Goal: Check status: Check status

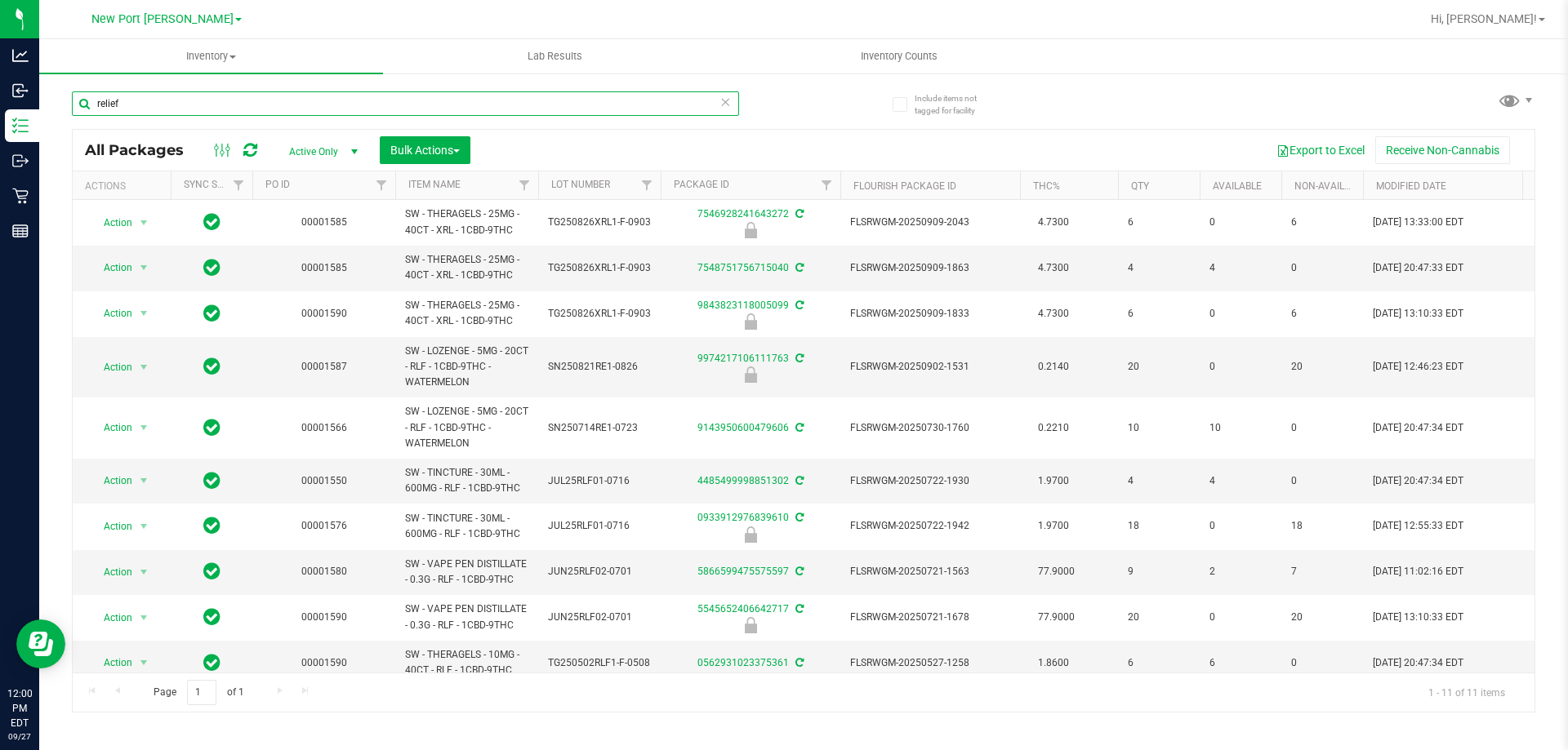
click at [198, 107] on input "relief" at bounding box center [406, 103] width 667 height 24
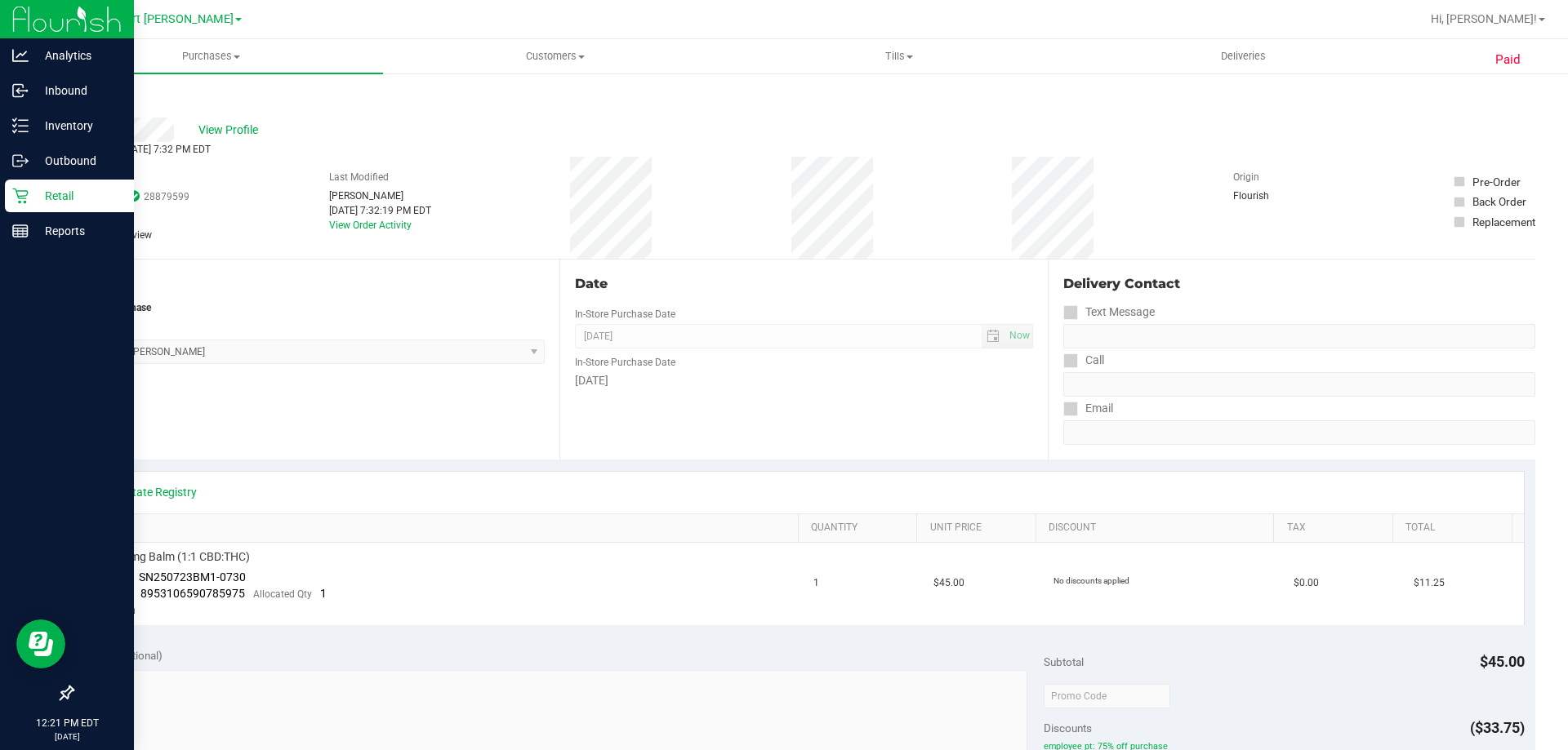
click at [76, 196] on p "Retail" at bounding box center [78, 196] width 98 height 20
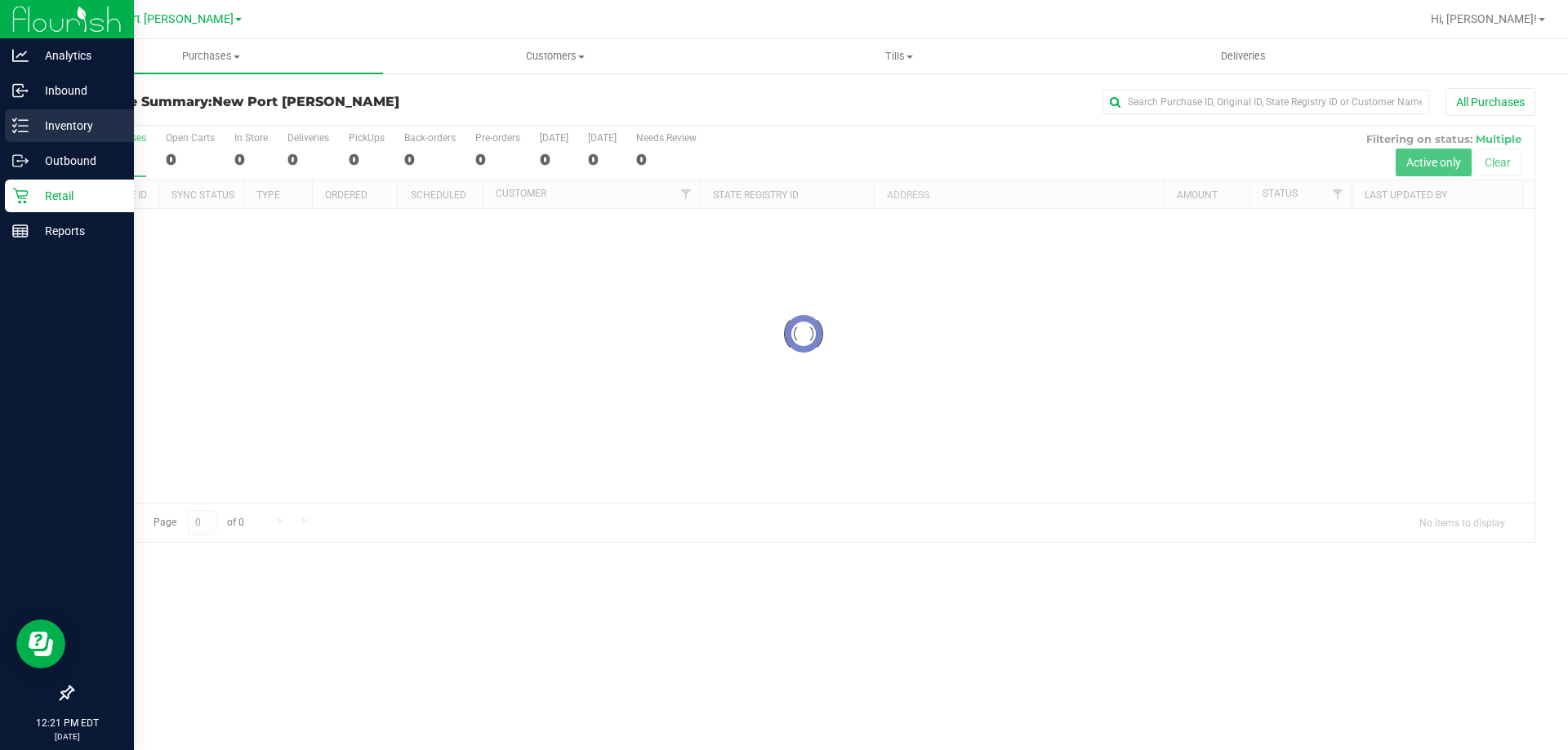
click at [61, 116] on p "Inventory" at bounding box center [78, 126] width 98 height 20
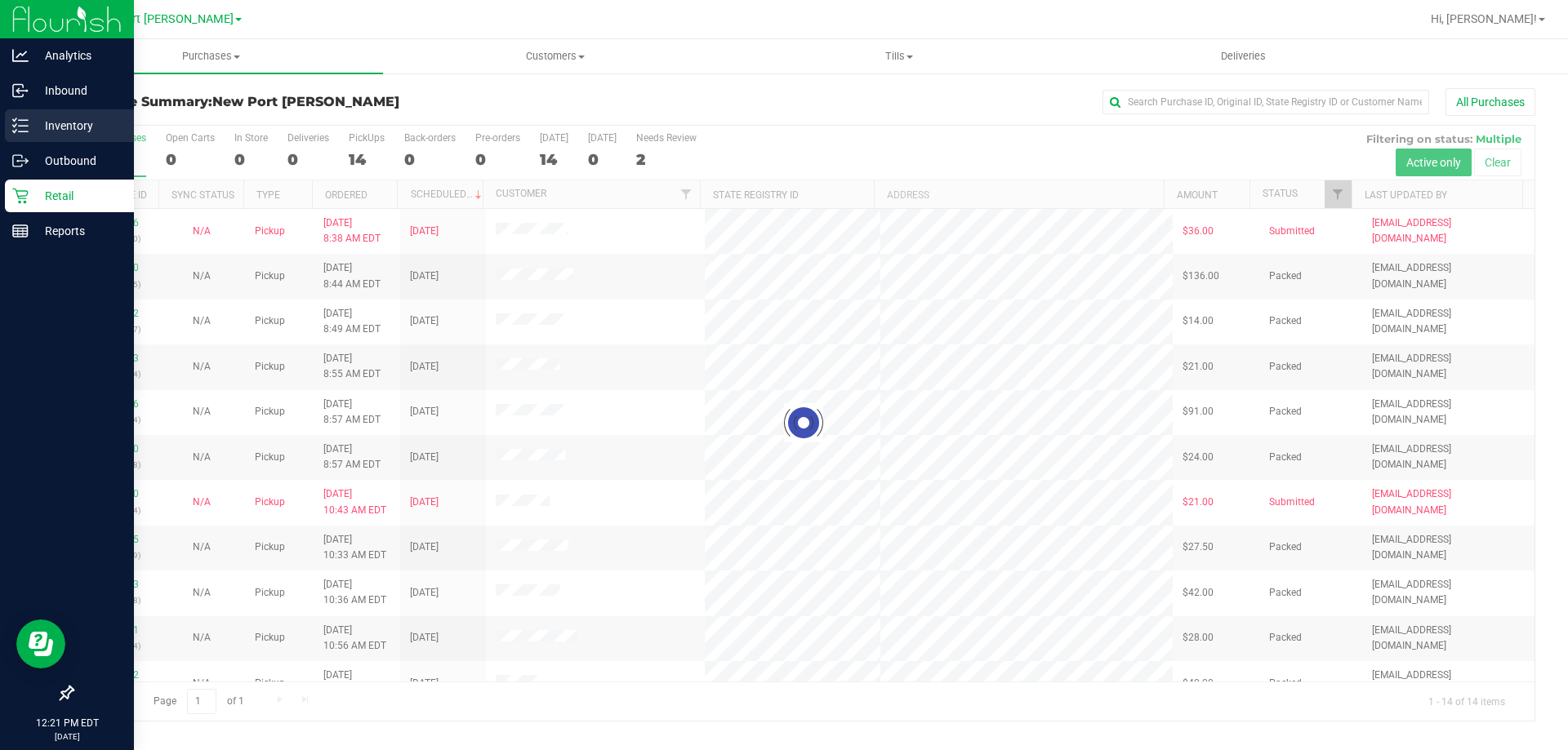
click at [35, 114] on div "Inventory" at bounding box center [69, 126] width 129 height 33
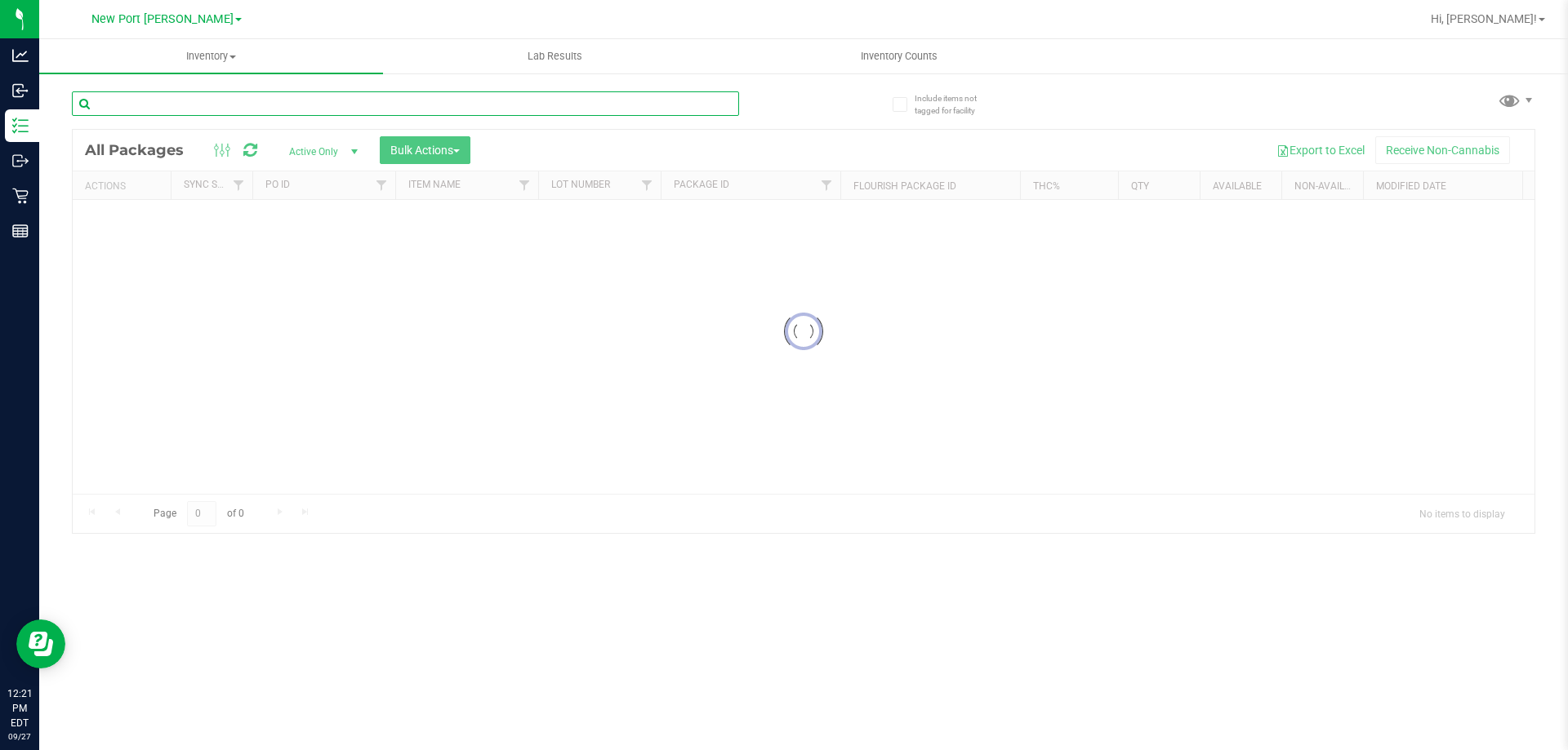
click at [476, 108] on input "text" at bounding box center [406, 103] width 667 height 24
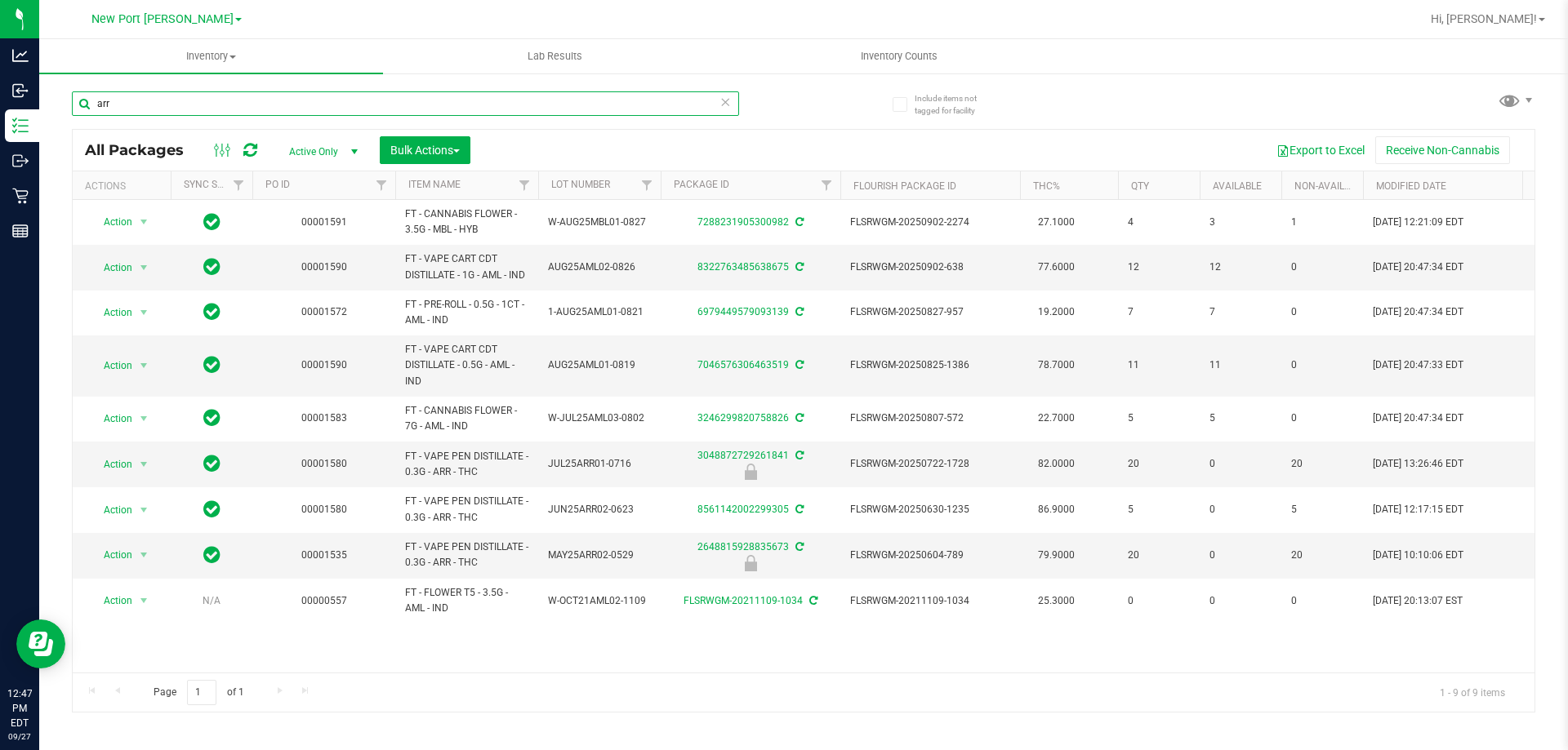
click at [157, 104] on input "arr" at bounding box center [406, 103] width 667 height 24
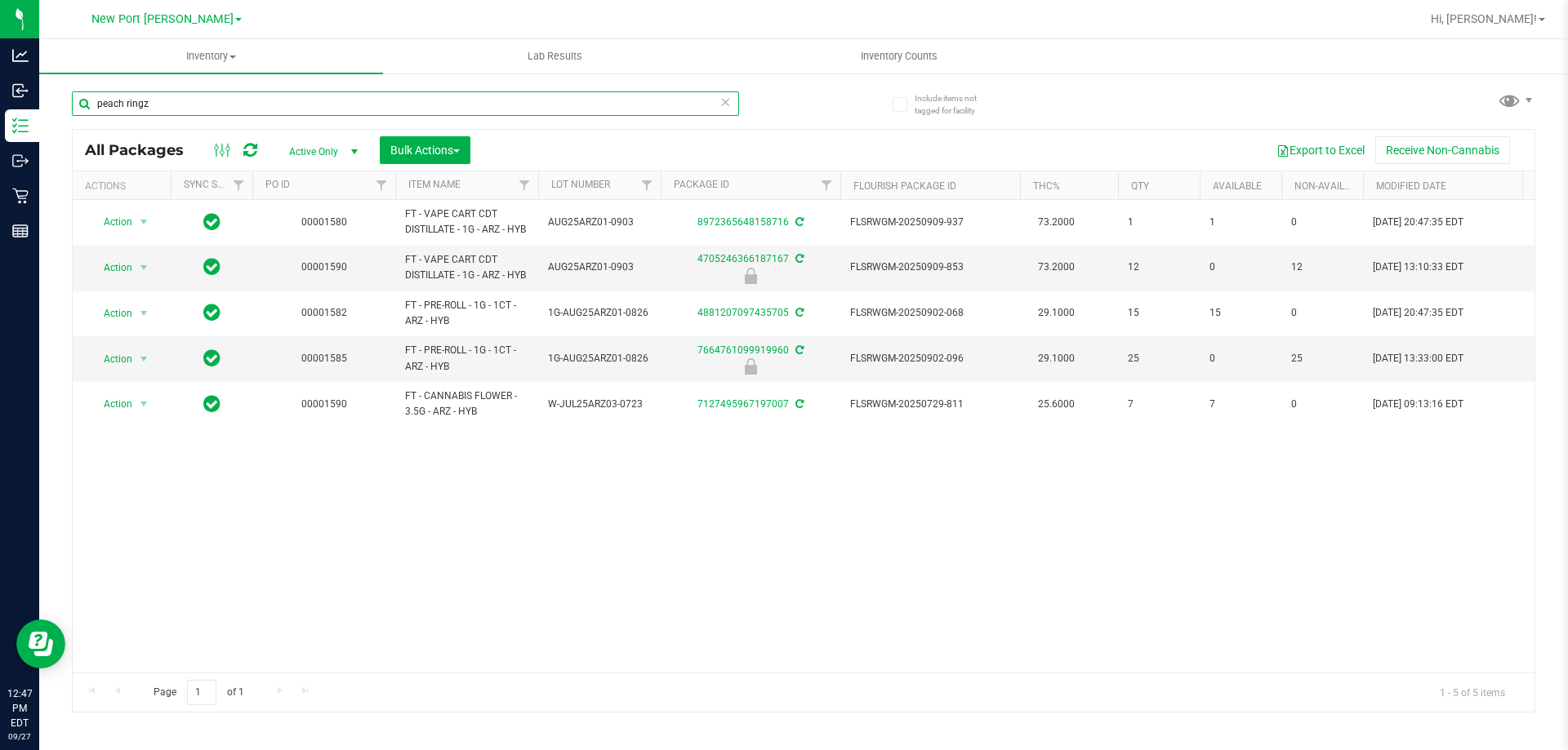
type input "peach ringz"
click at [754, 222] on link "8972365648158716" at bounding box center [743, 222] width 92 height 12
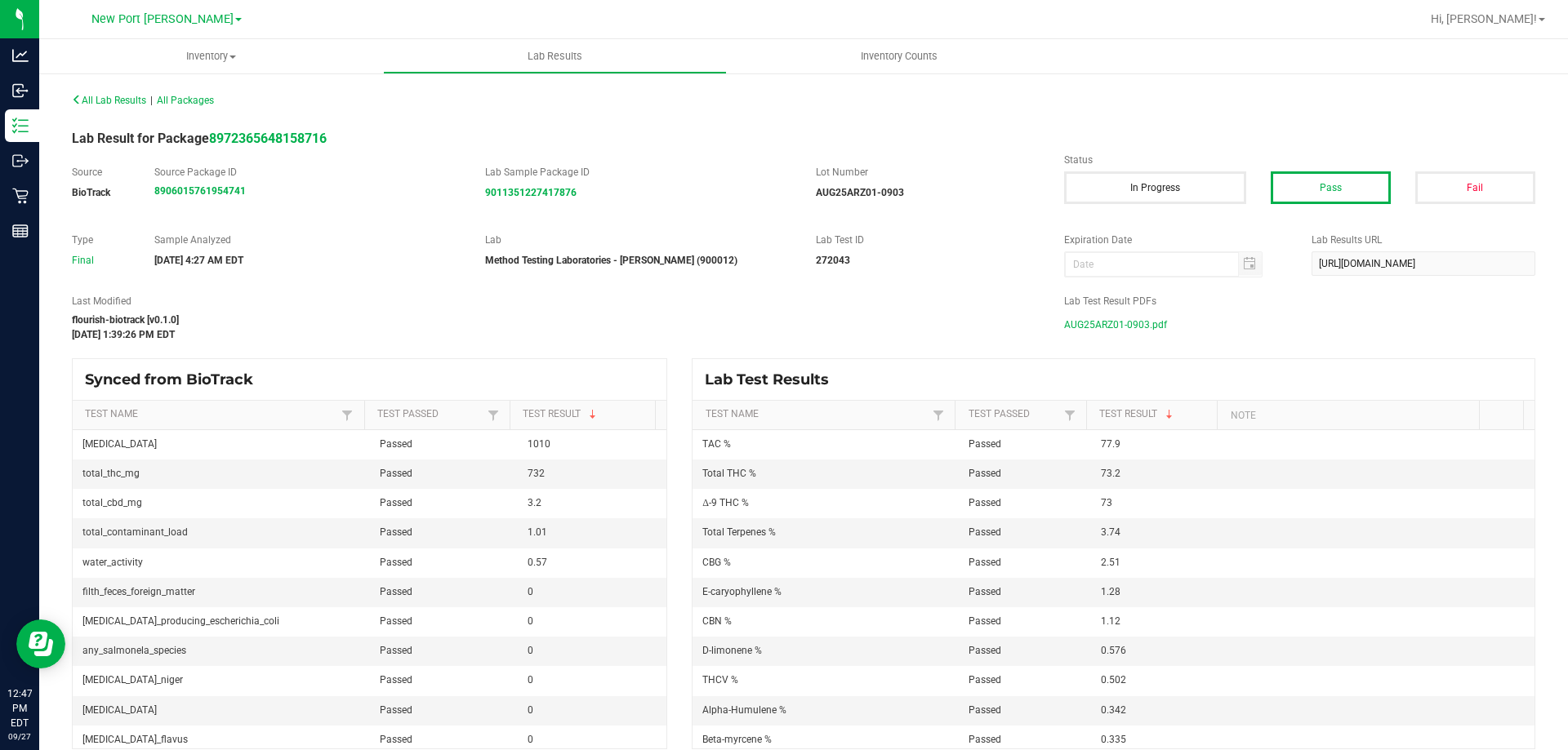
click at [1145, 326] on span "AUG25ARZ01-0903.pdf" at bounding box center [1115, 325] width 103 height 24
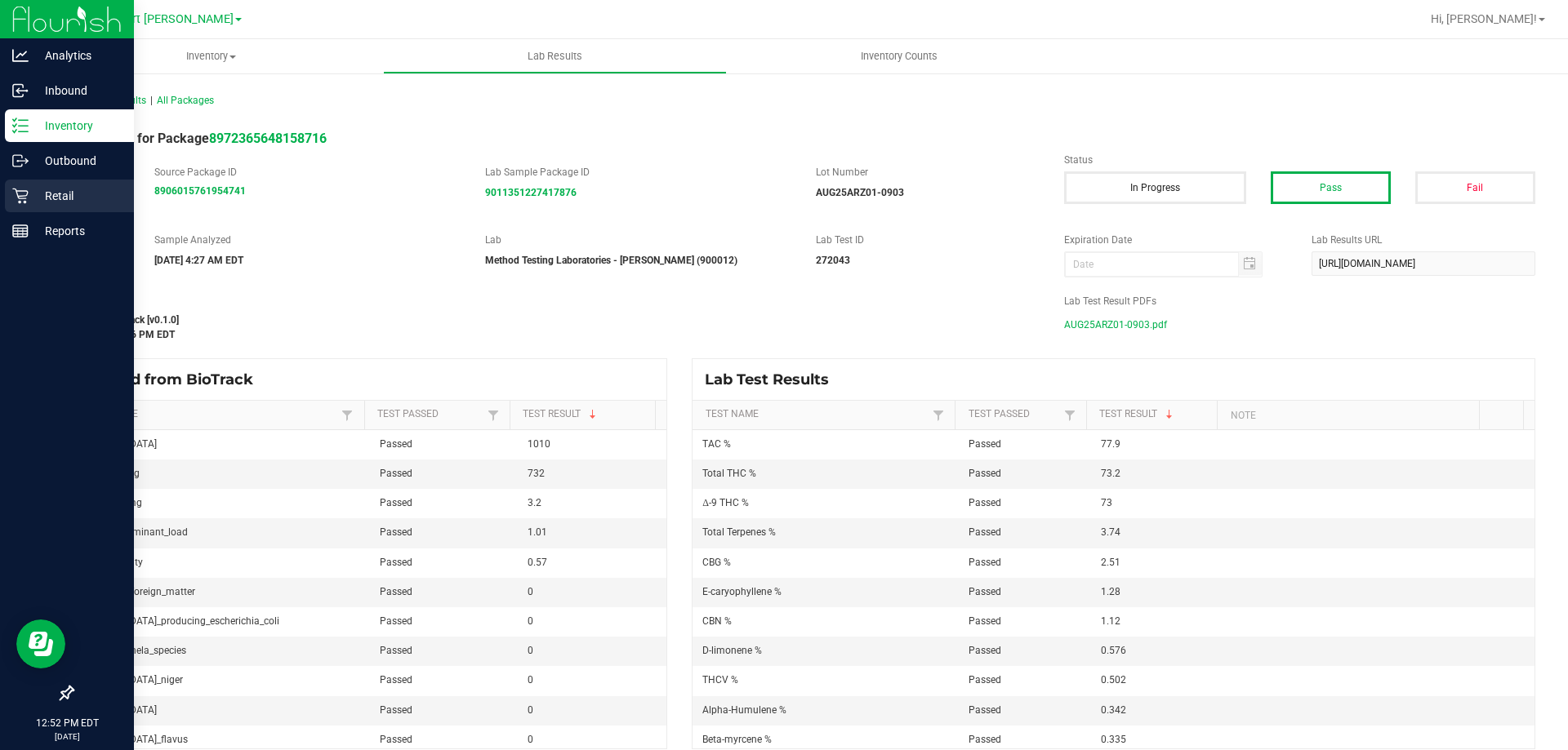
click at [27, 186] on div "Retail" at bounding box center [69, 195] width 129 height 33
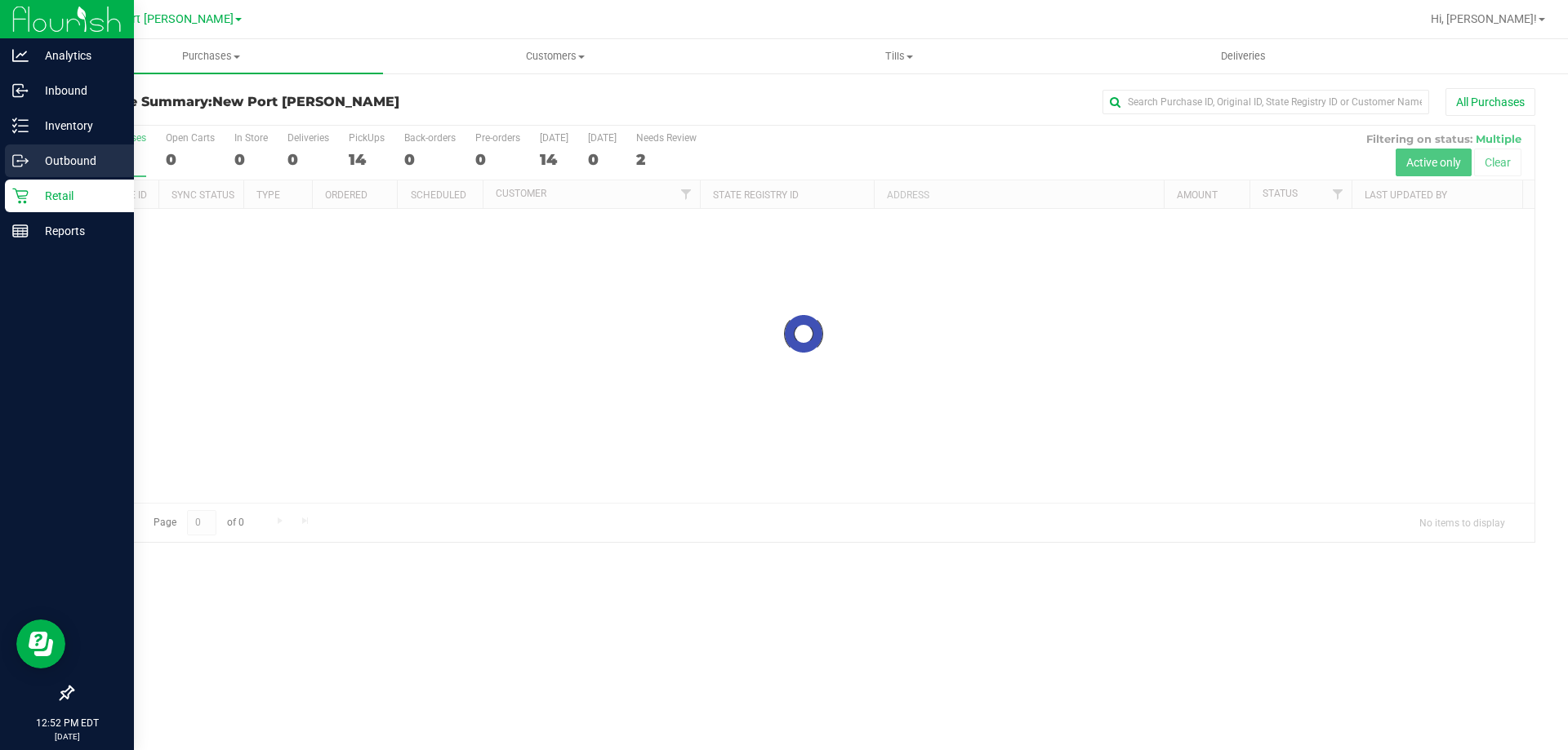
click at [12, 166] on icon at bounding box center [21, 161] width 16 height 16
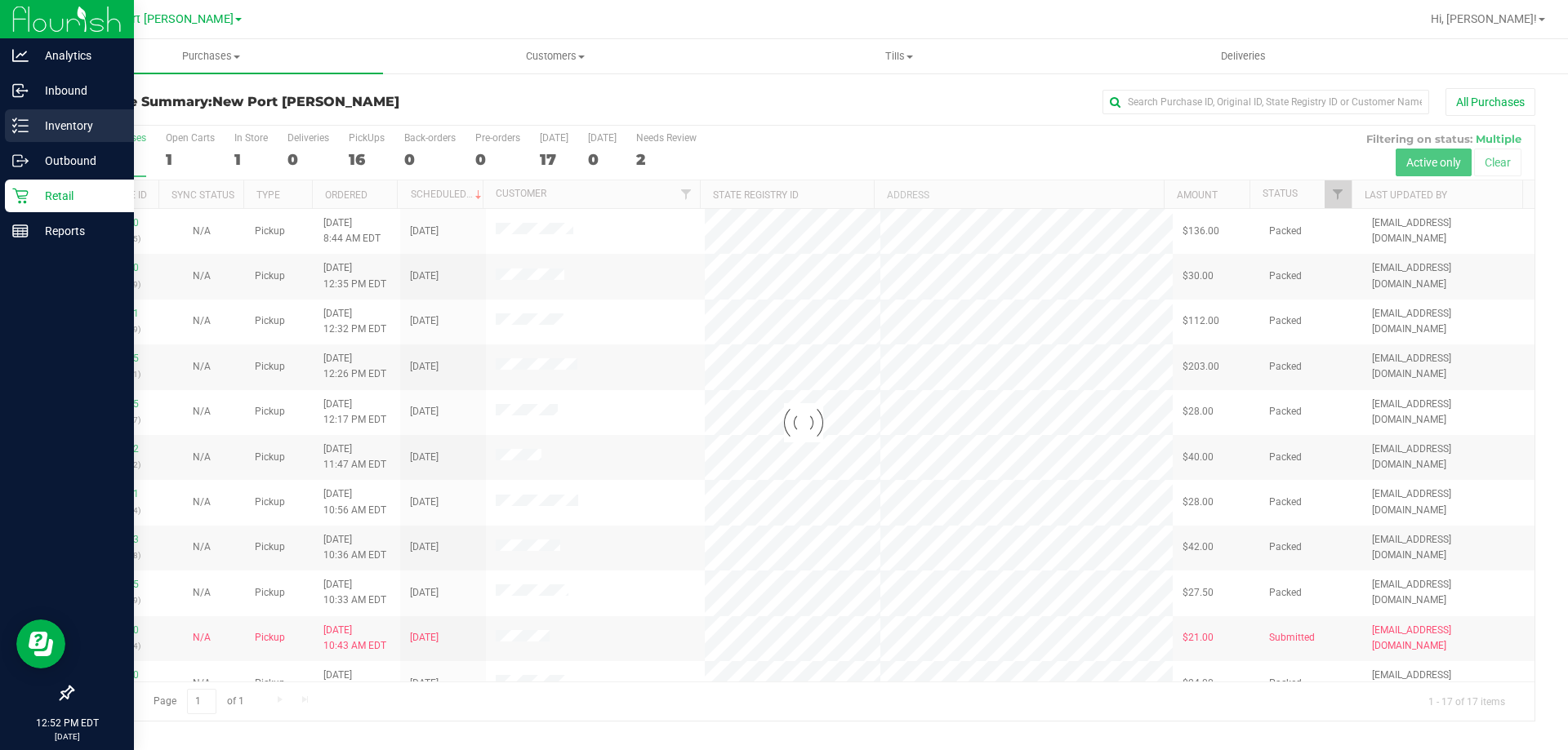
click at [52, 118] on p "Inventory" at bounding box center [78, 126] width 98 height 20
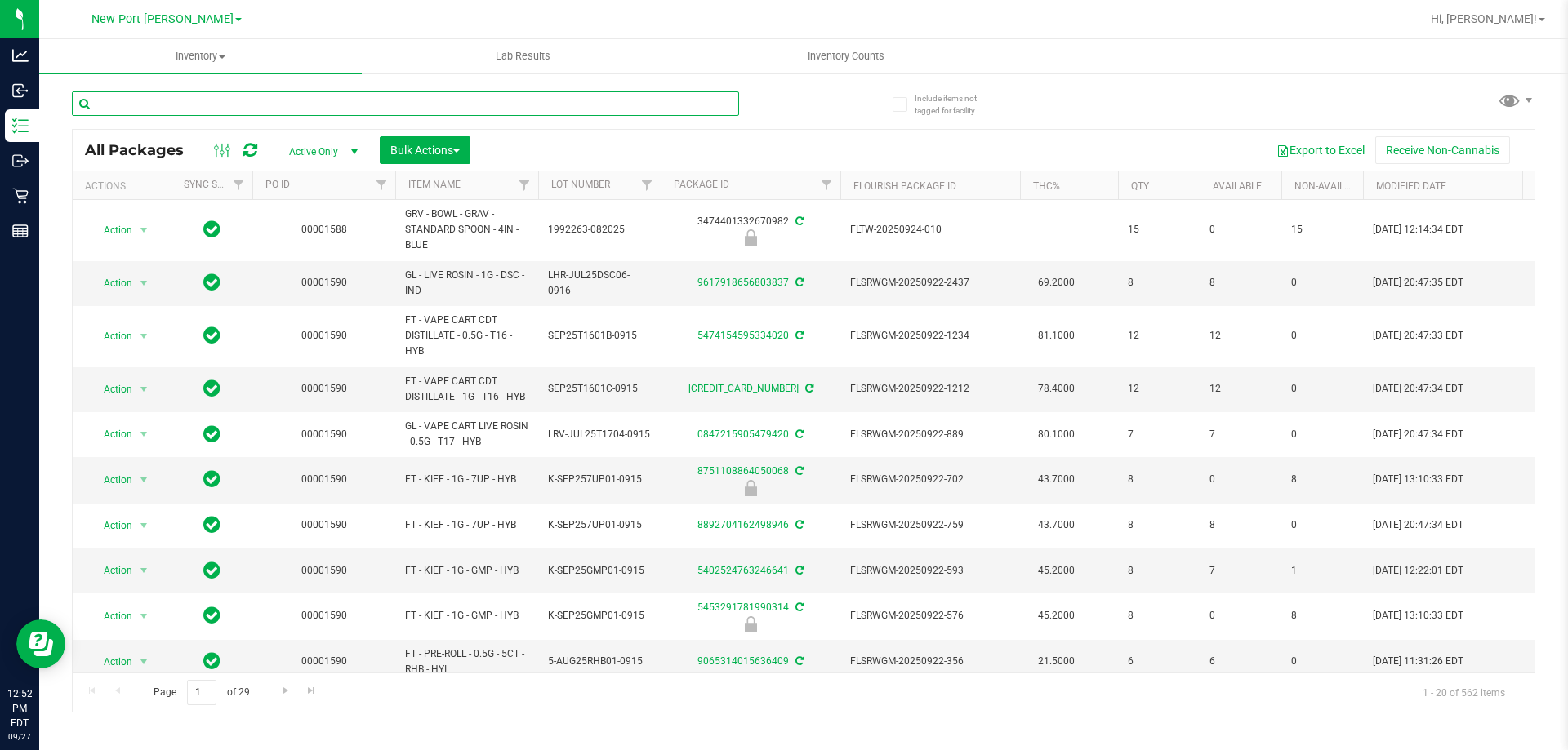
click at [142, 109] on input "text" at bounding box center [406, 103] width 667 height 24
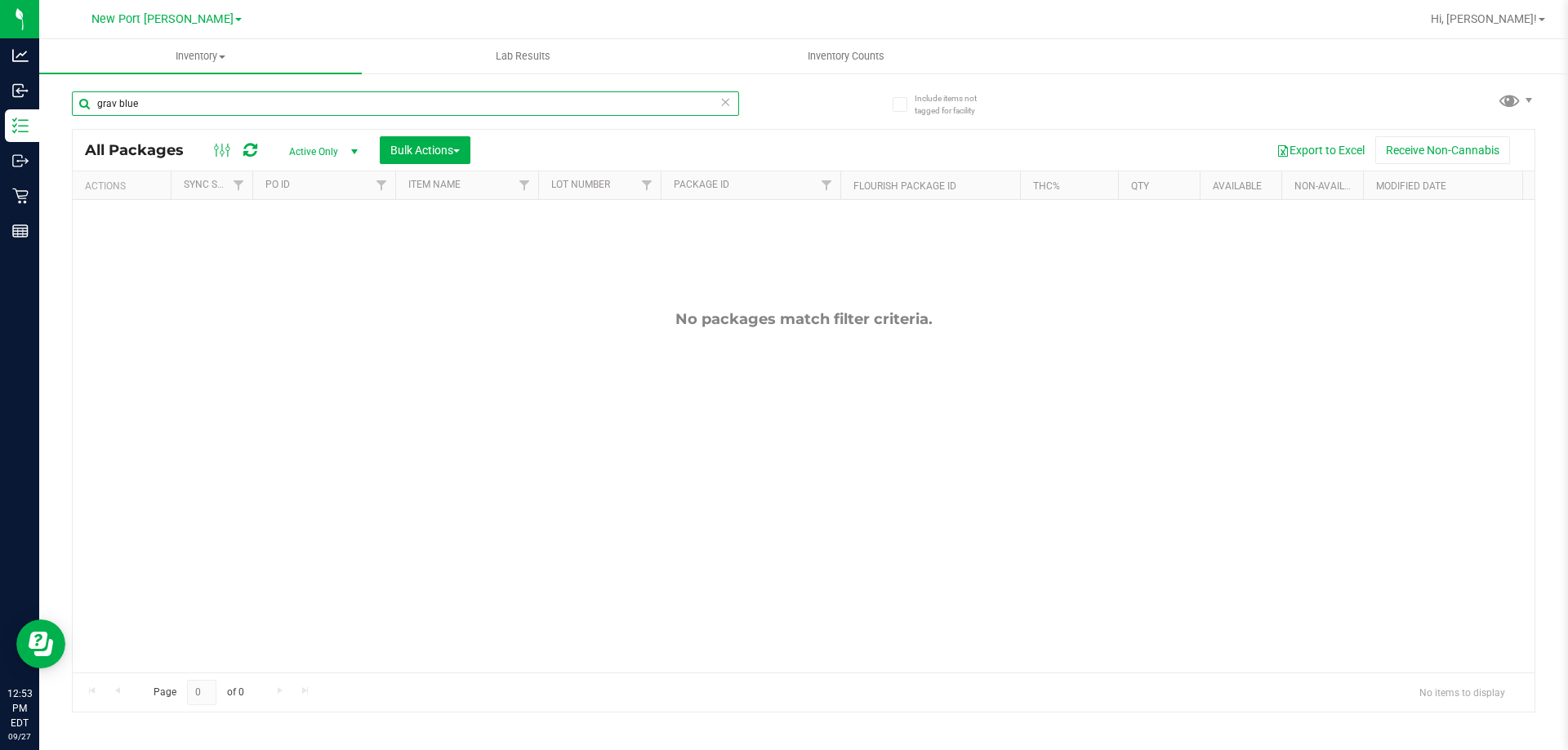
drag, startPoint x: 146, startPoint y: 106, endPoint x: 117, endPoint y: 102, distance: 29.3
click at [117, 102] on input "grav blue" at bounding box center [406, 103] width 667 height 24
type input "grav"
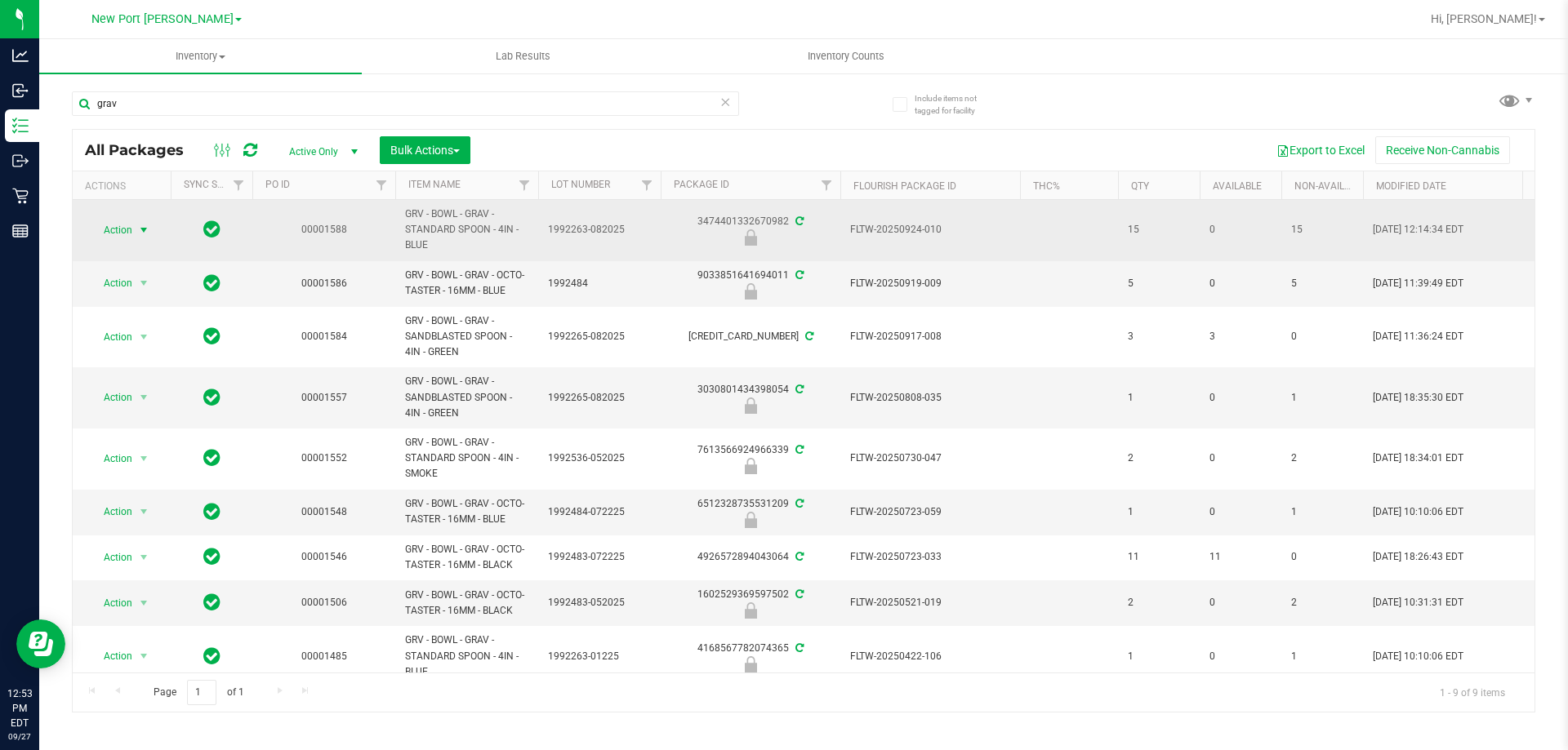
click at [150, 227] on span "select" at bounding box center [144, 230] width 13 height 13
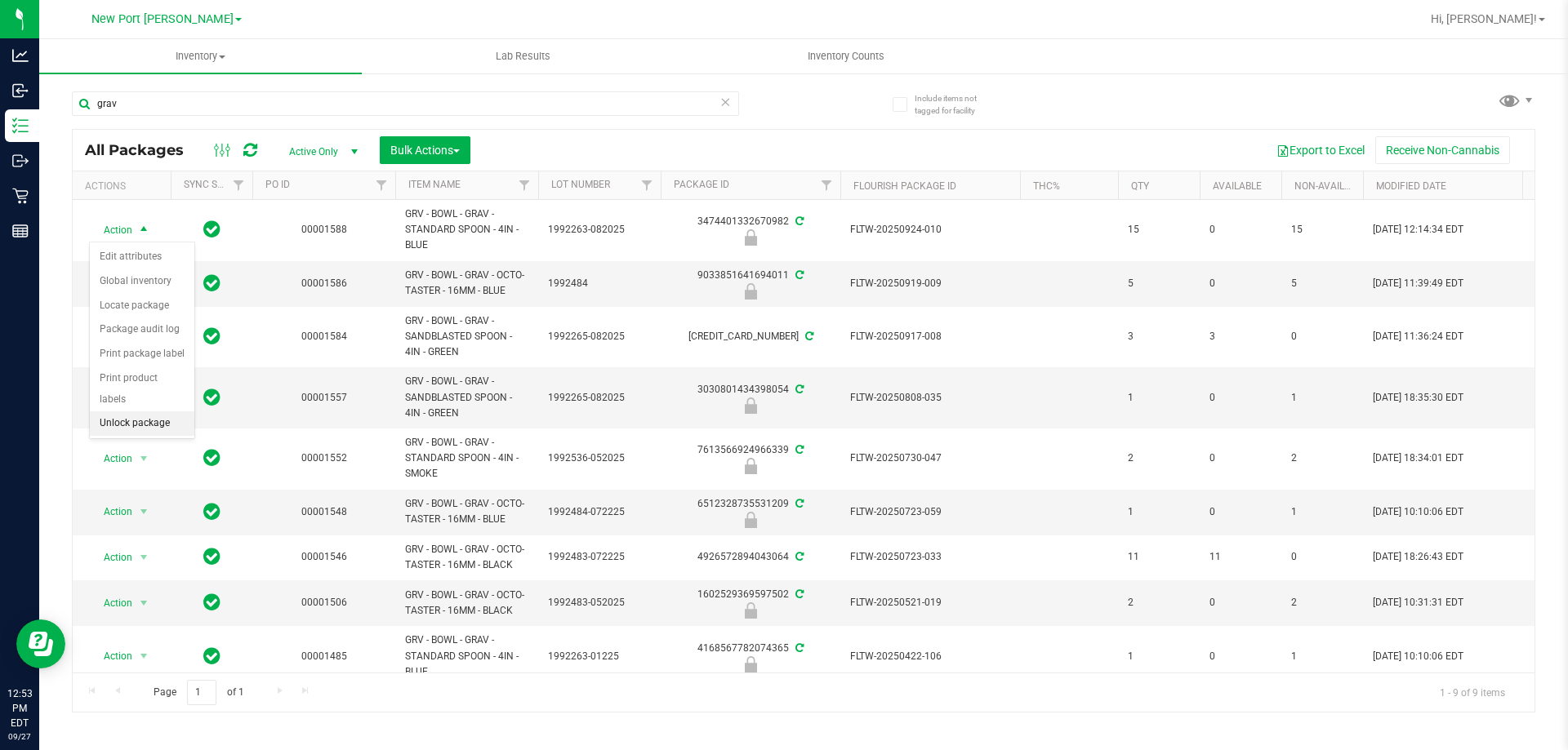
click at [159, 411] on li "Unlock package" at bounding box center [142, 423] width 104 height 24
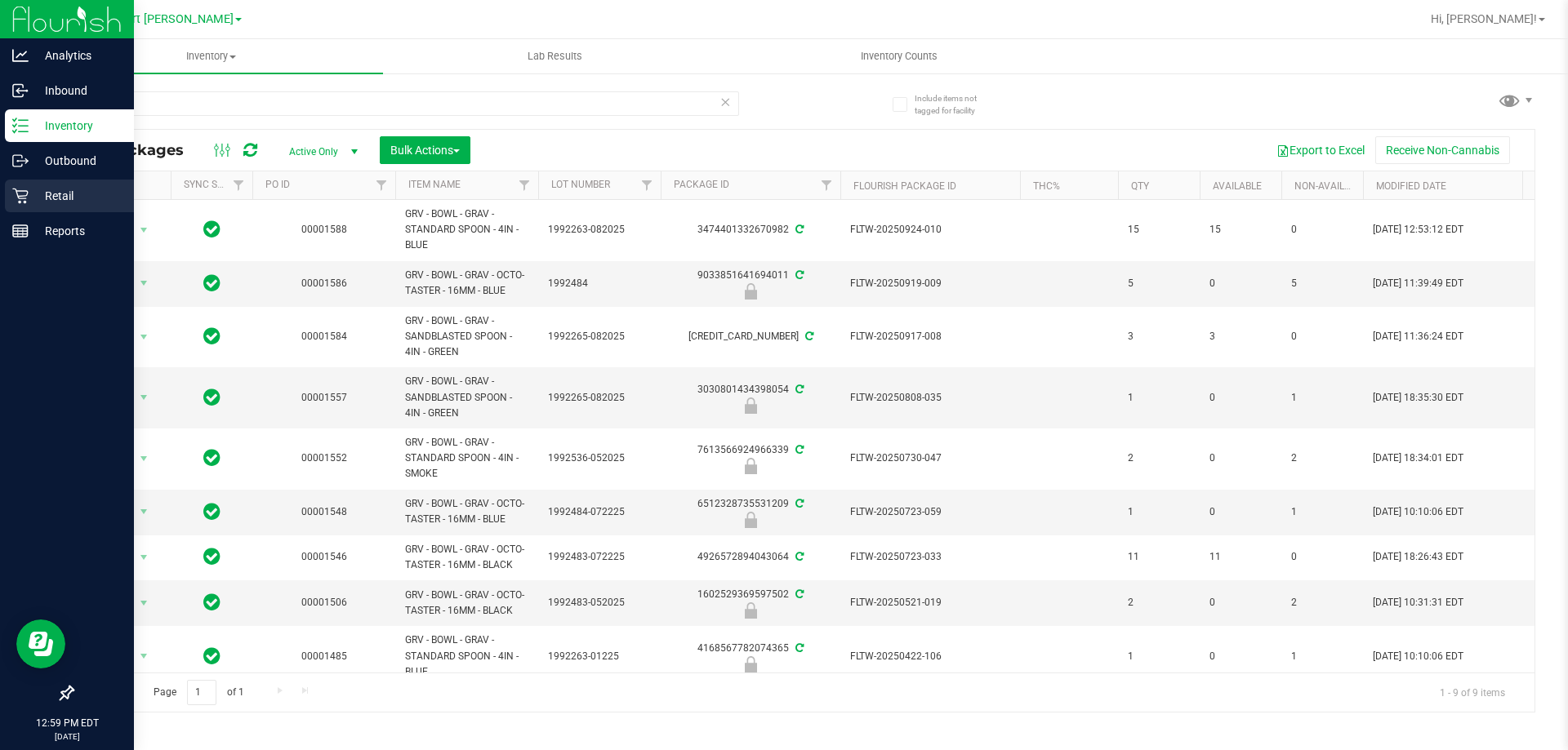
click at [15, 189] on icon at bounding box center [20, 195] width 15 height 15
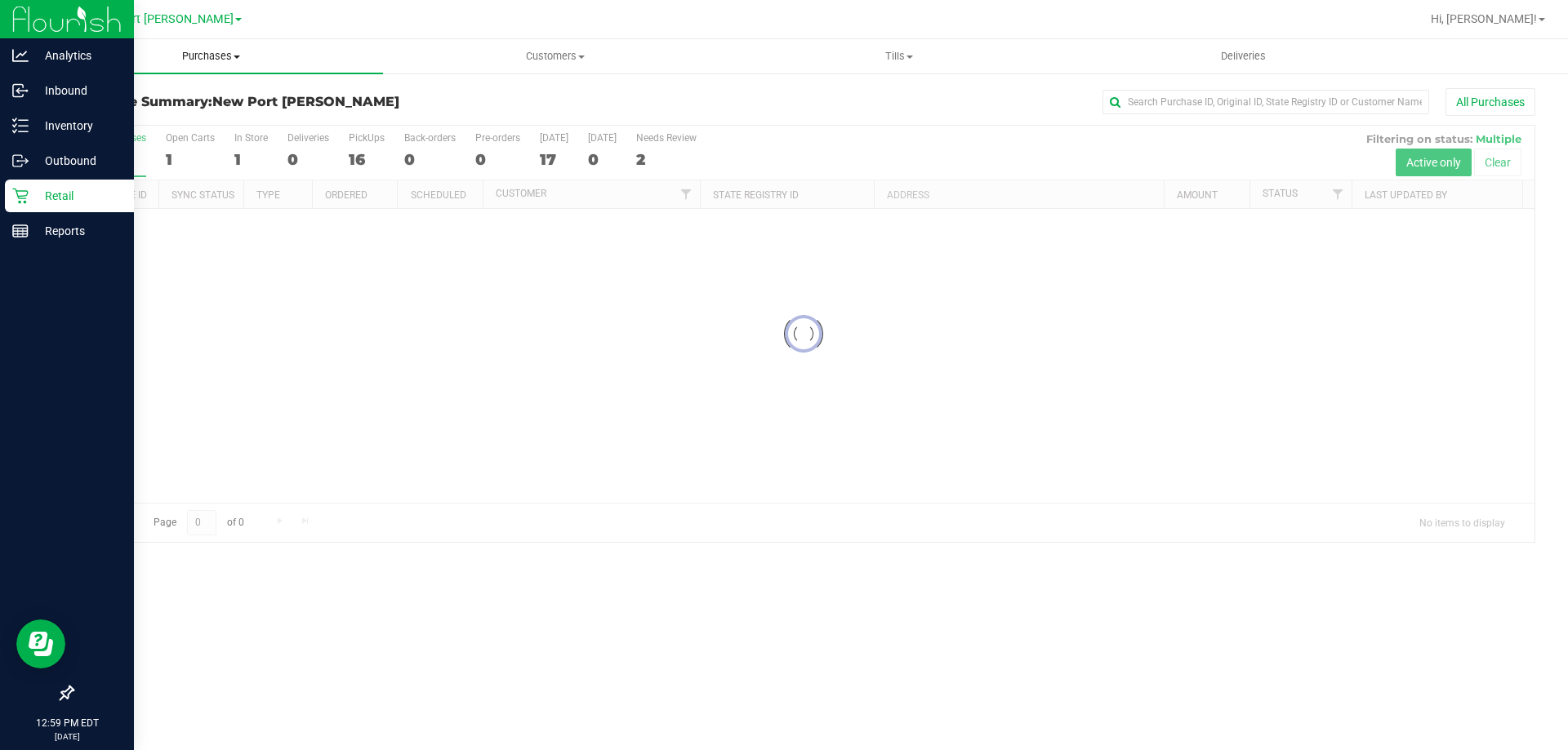
click at [217, 67] on uib-tab-heading "Purchases Summary of purchases Fulfillment All purchases" at bounding box center [210, 56] width 343 height 34
click at [172, 119] on li "Fulfillment" at bounding box center [210, 119] width 343 height 20
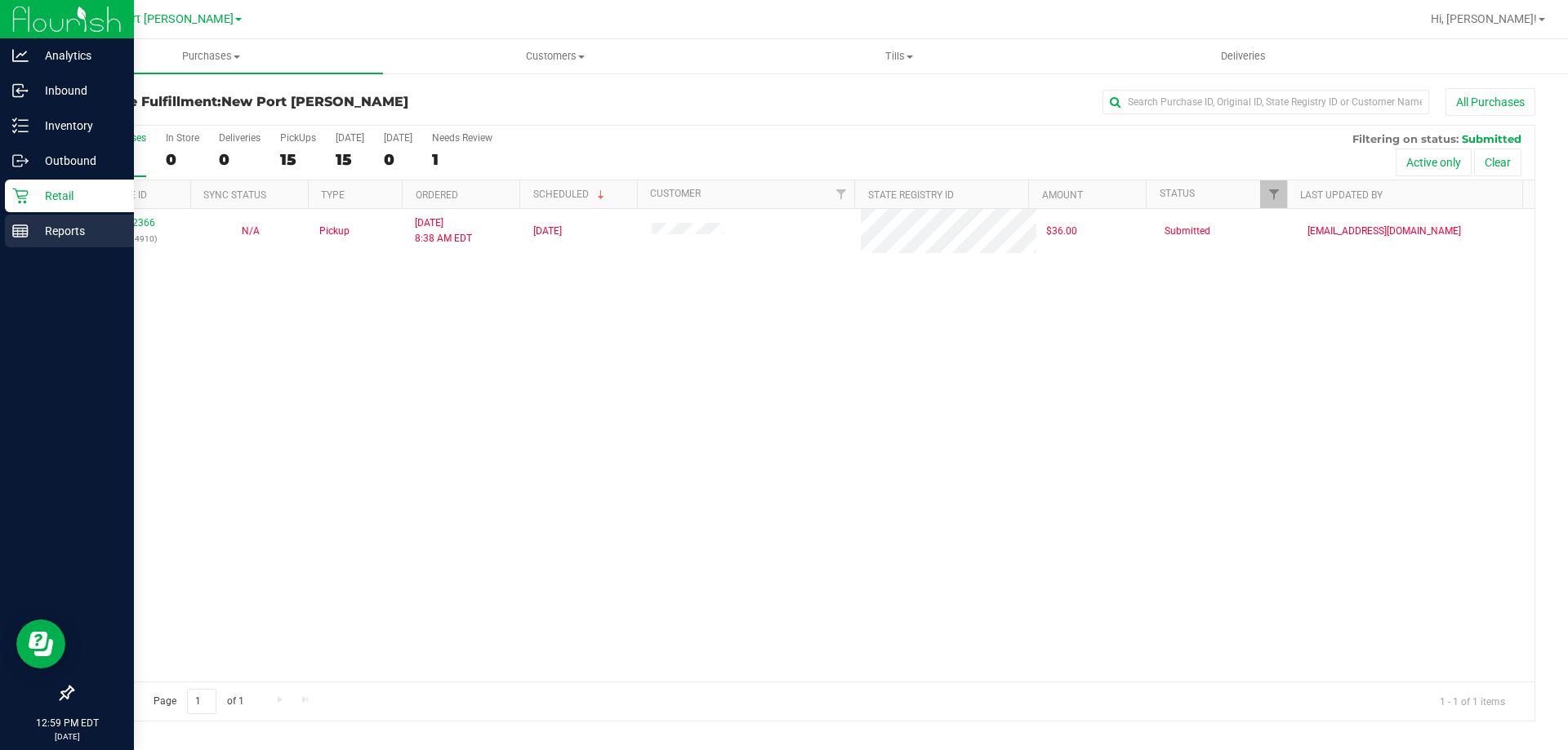
click at [8, 227] on div "Reports" at bounding box center [69, 231] width 129 height 33
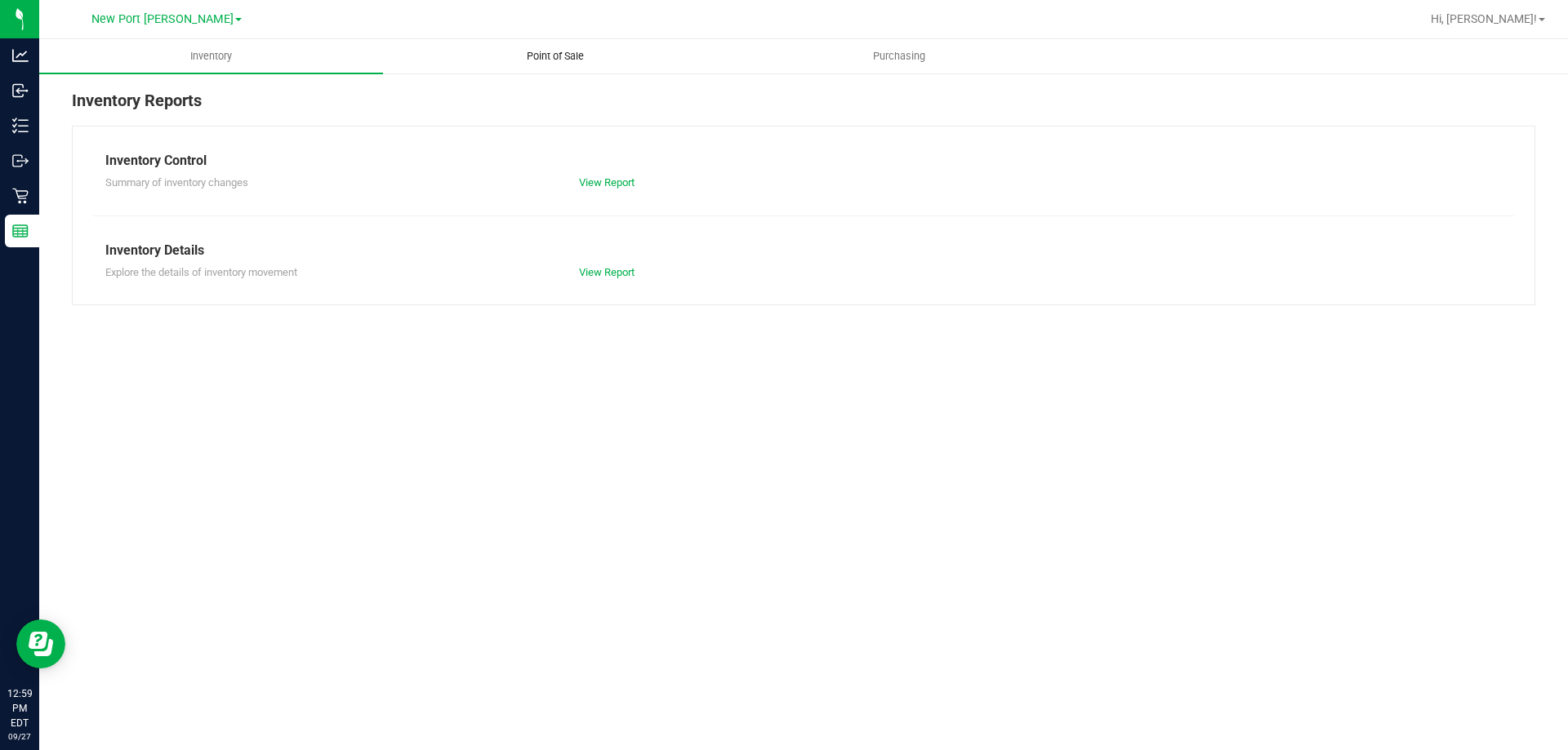
click at [525, 54] on span "Point of Sale" at bounding box center [556, 56] width 102 height 14
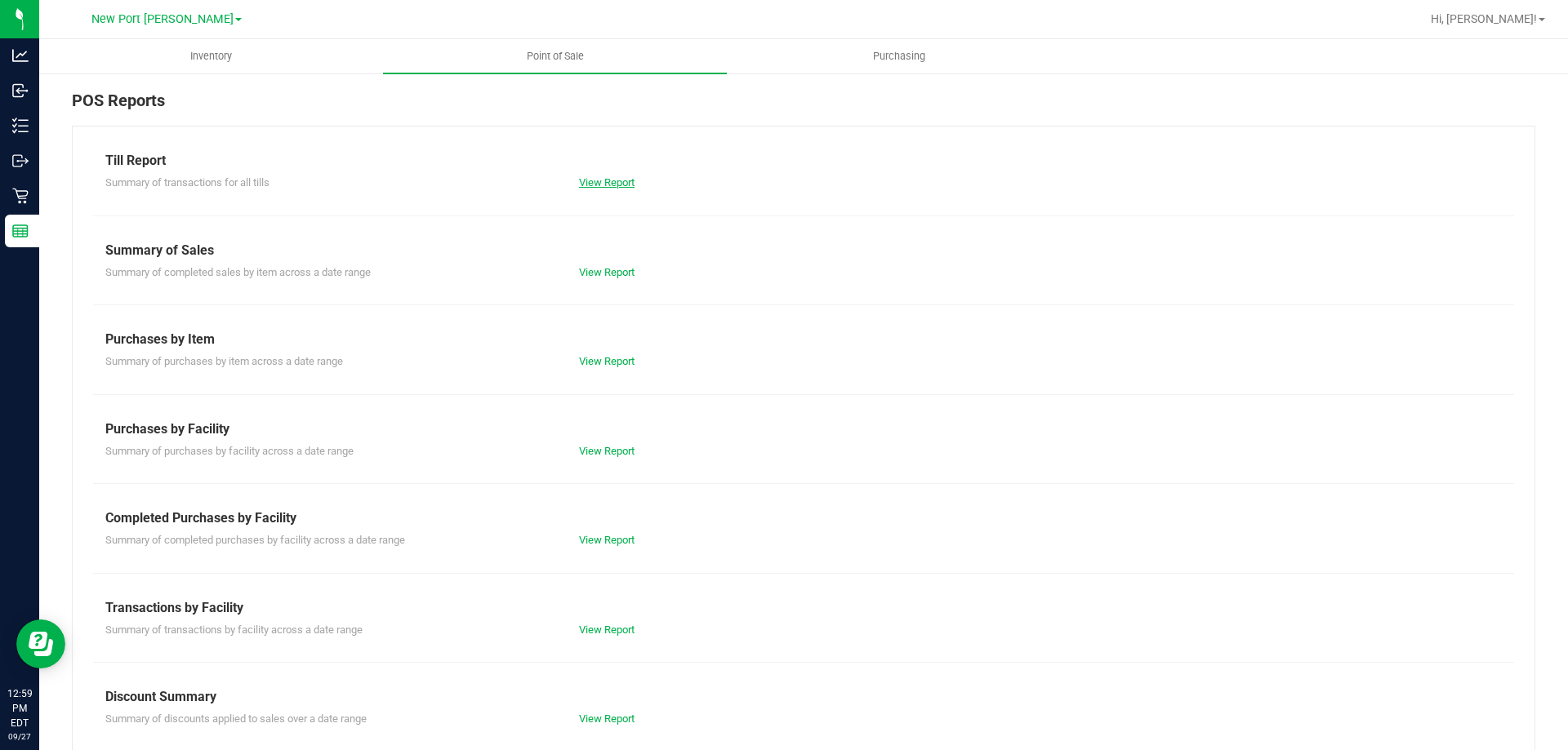
click at [597, 179] on link "View Report" at bounding box center [607, 183] width 55 height 12
